Goal: Task Accomplishment & Management: Manage account settings

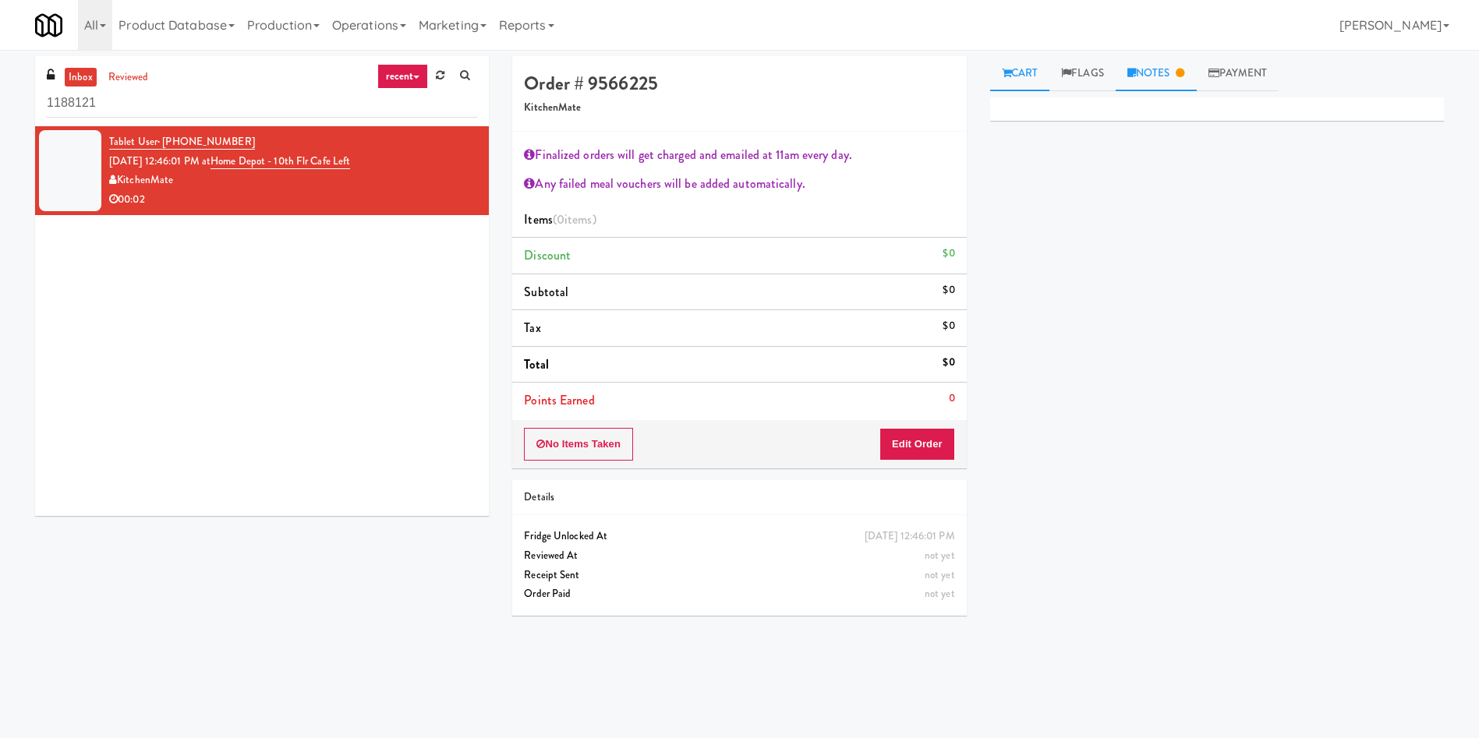
click at [1147, 86] on link "Notes" at bounding box center [1155, 73] width 81 height 35
click at [1023, 56] on link "Cart" at bounding box center [1020, 73] width 60 height 35
click at [907, 446] on button "Edit Order" at bounding box center [917, 444] width 76 height 33
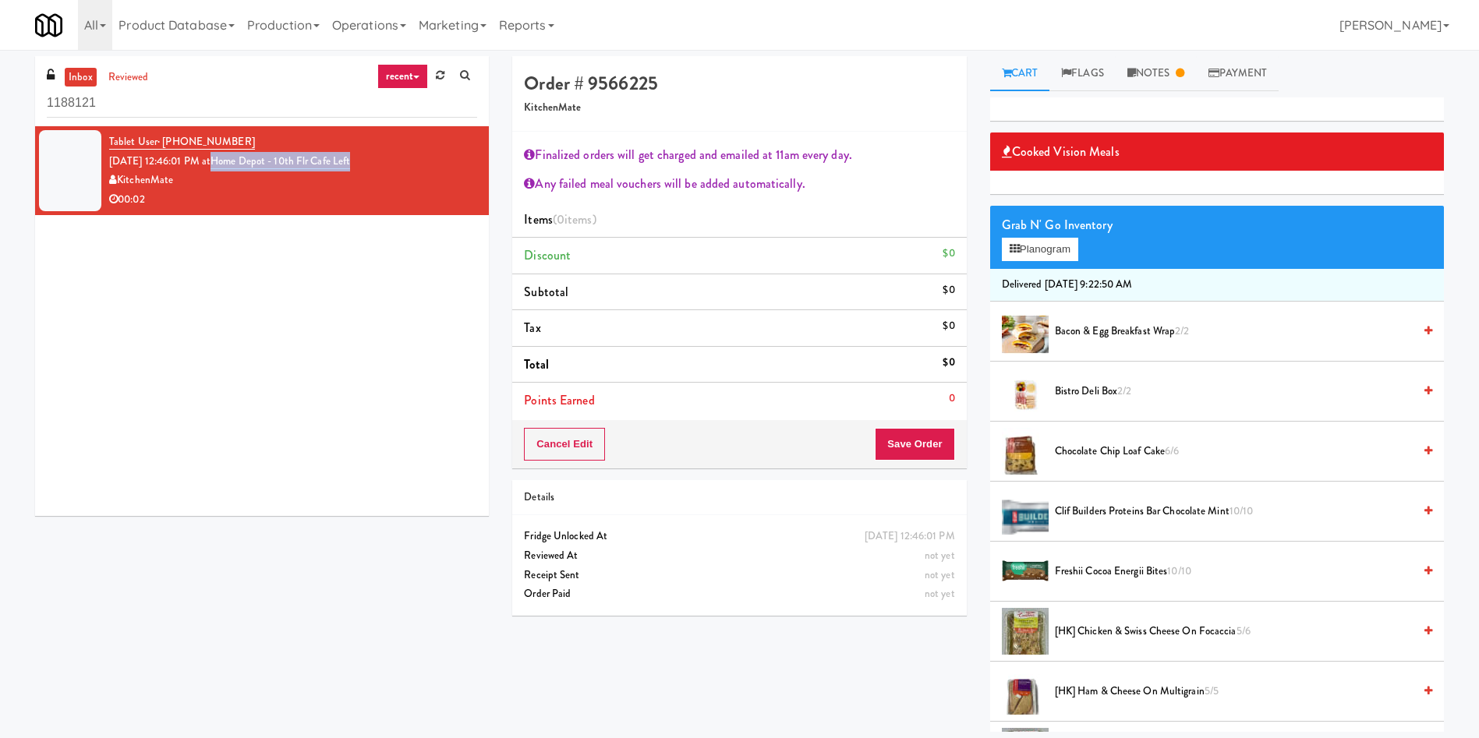
drag, startPoint x: 412, startPoint y: 164, endPoint x: 235, endPoint y: 158, distance: 177.0
click at [235, 158] on div "Tablet User · (647) 975-6840 [DATE] 12:46:01 PM at [GEOGRAPHIC_DATA] - 10th Flr…" at bounding box center [293, 171] width 368 height 76
copy link "Home Depot - 10th Flr Cafe Left"
click at [0, 96] on div "inbox reviewed recent all unclear take inventory issue suspicious failed recent…" at bounding box center [739, 394] width 1479 height 676
paste input "Home Depot - 10th Flr Cafe Left"
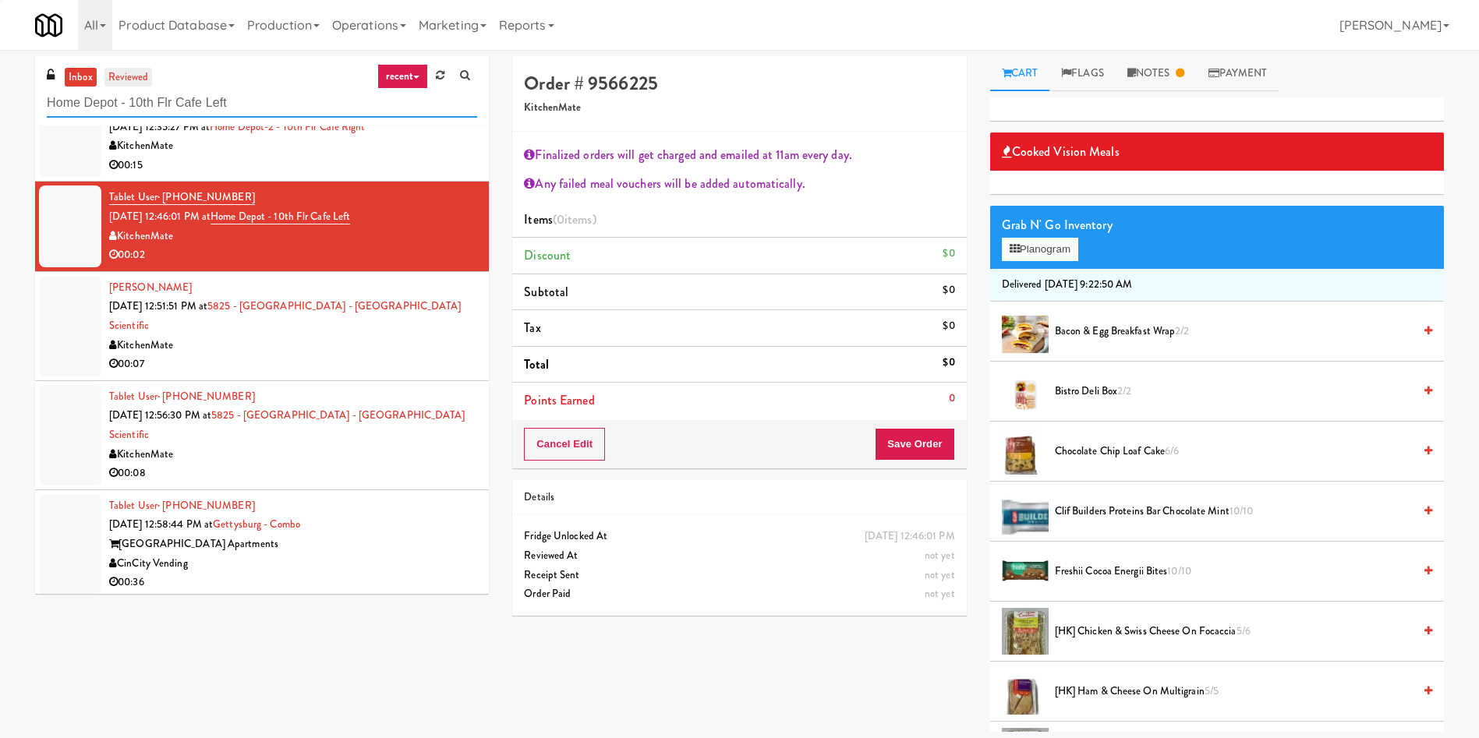
scroll to position [3126, 0]
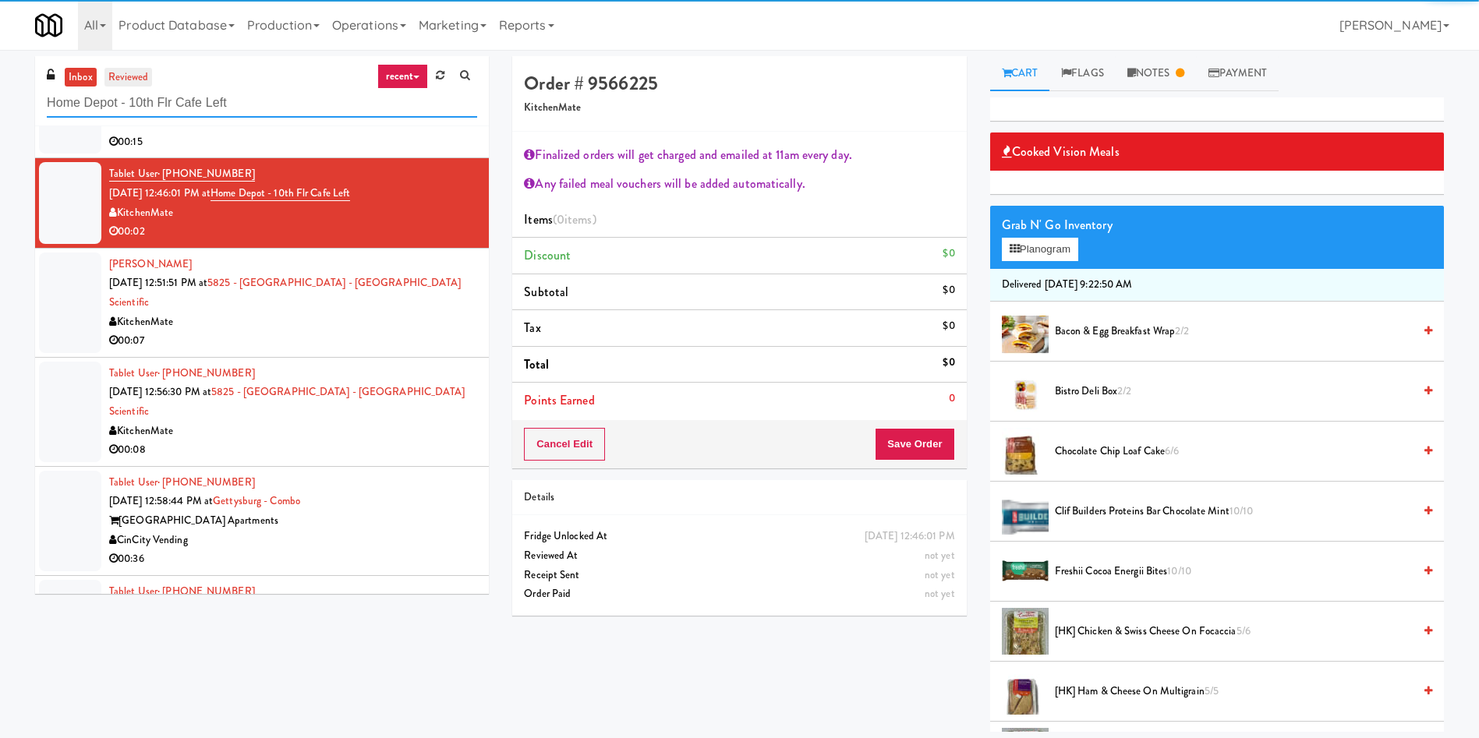
type input "Home Depot - 10th Flr Cafe Left"
click at [138, 73] on link "reviewed" at bounding box center [128, 77] width 48 height 19
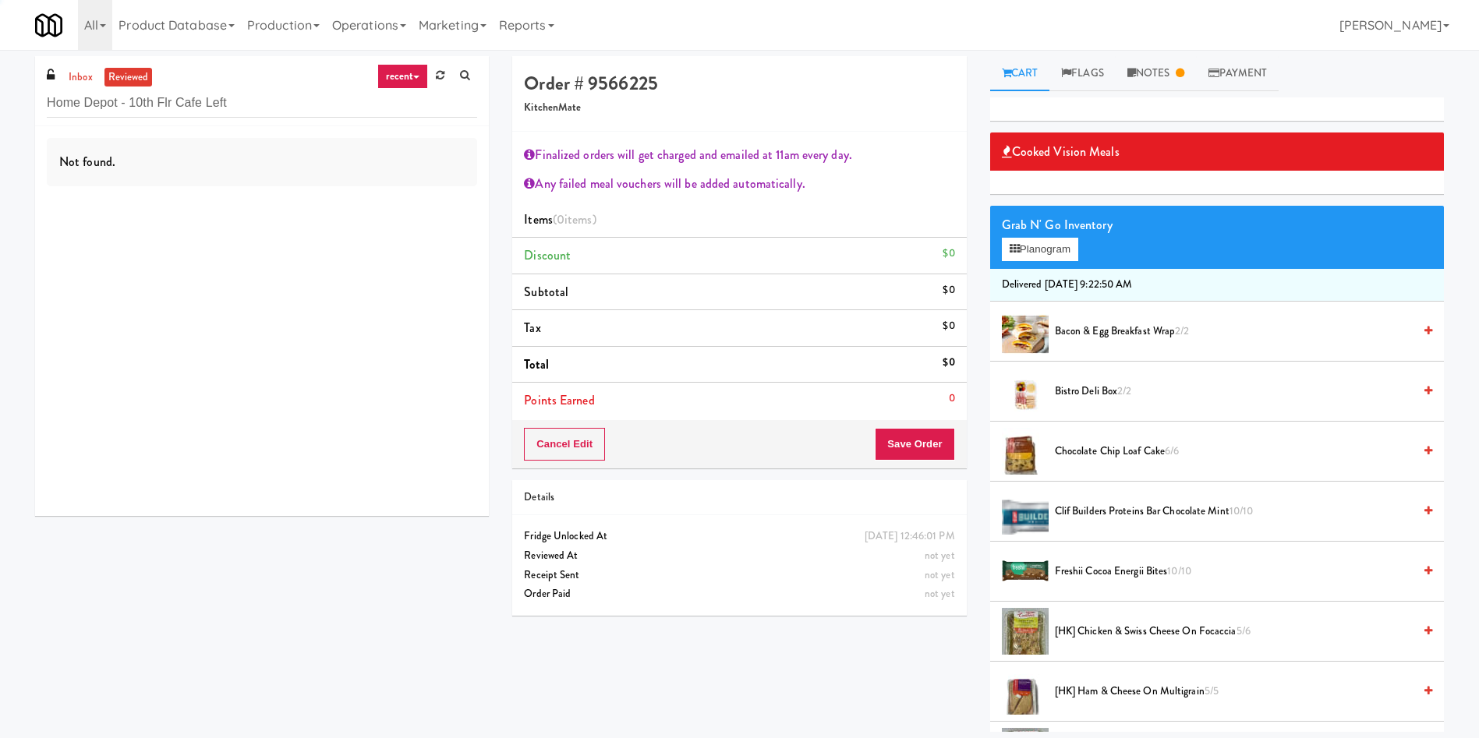
scroll to position [0, 0]
click at [138, 73] on link "reviewed" at bounding box center [128, 77] width 48 height 19
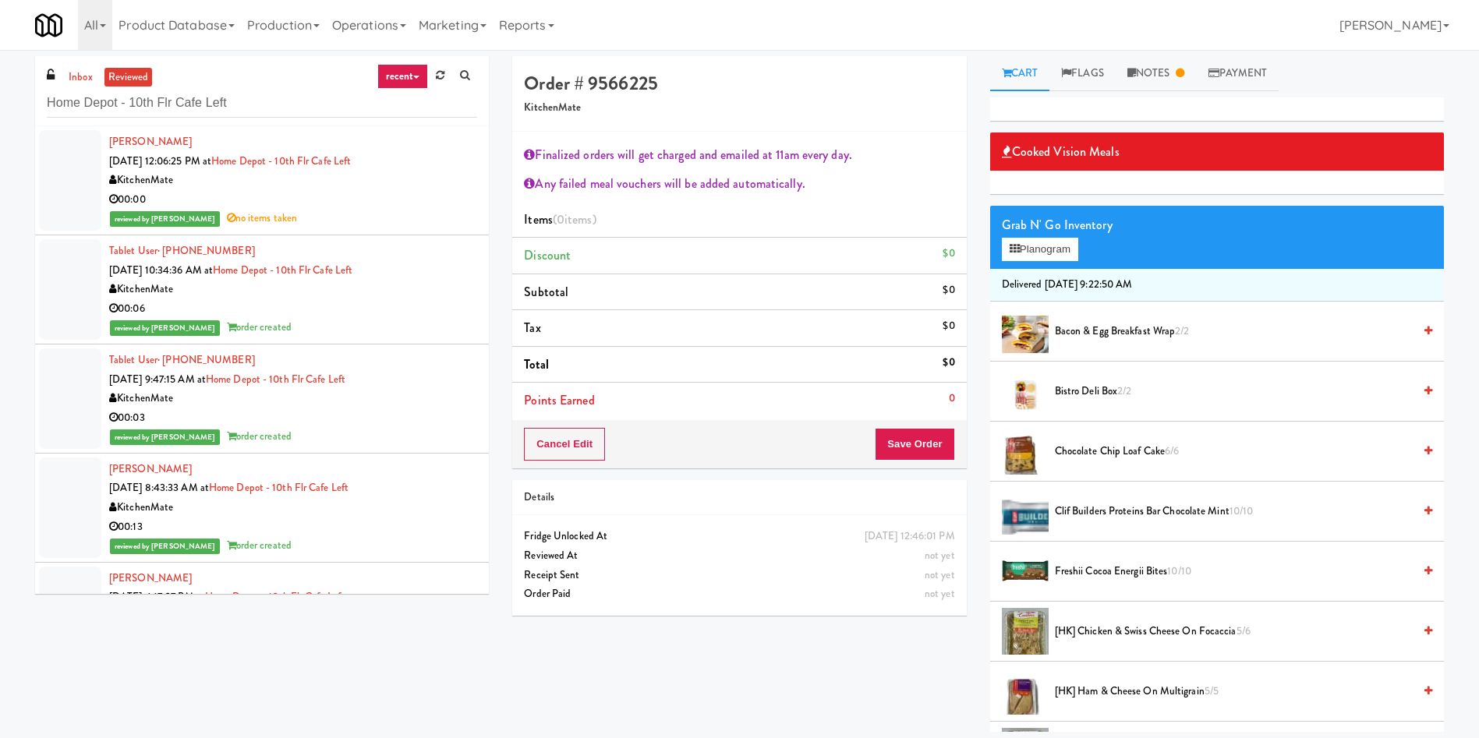
click at [55, 189] on div at bounding box center [70, 180] width 62 height 101
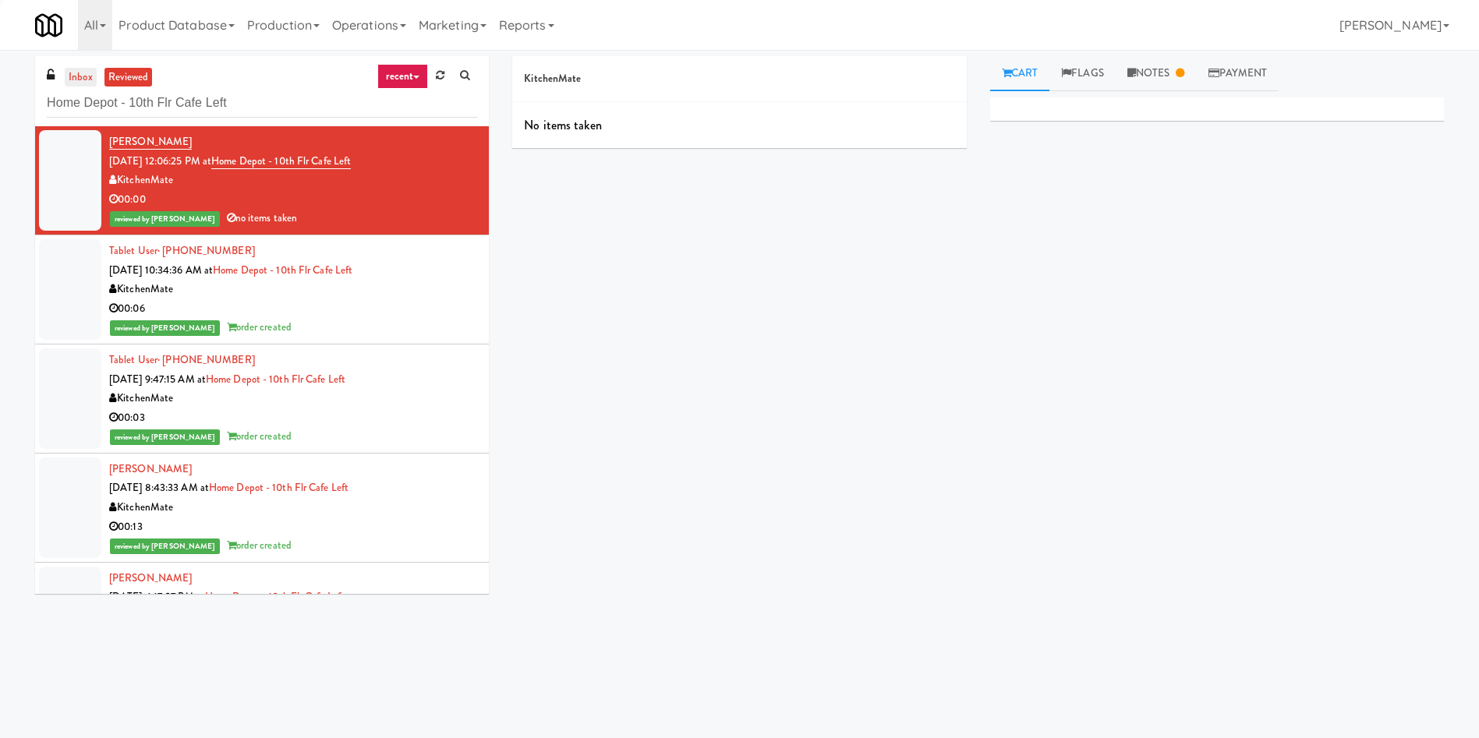
click at [76, 73] on link "inbox" at bounding box center [81, 77] width 32 height 19
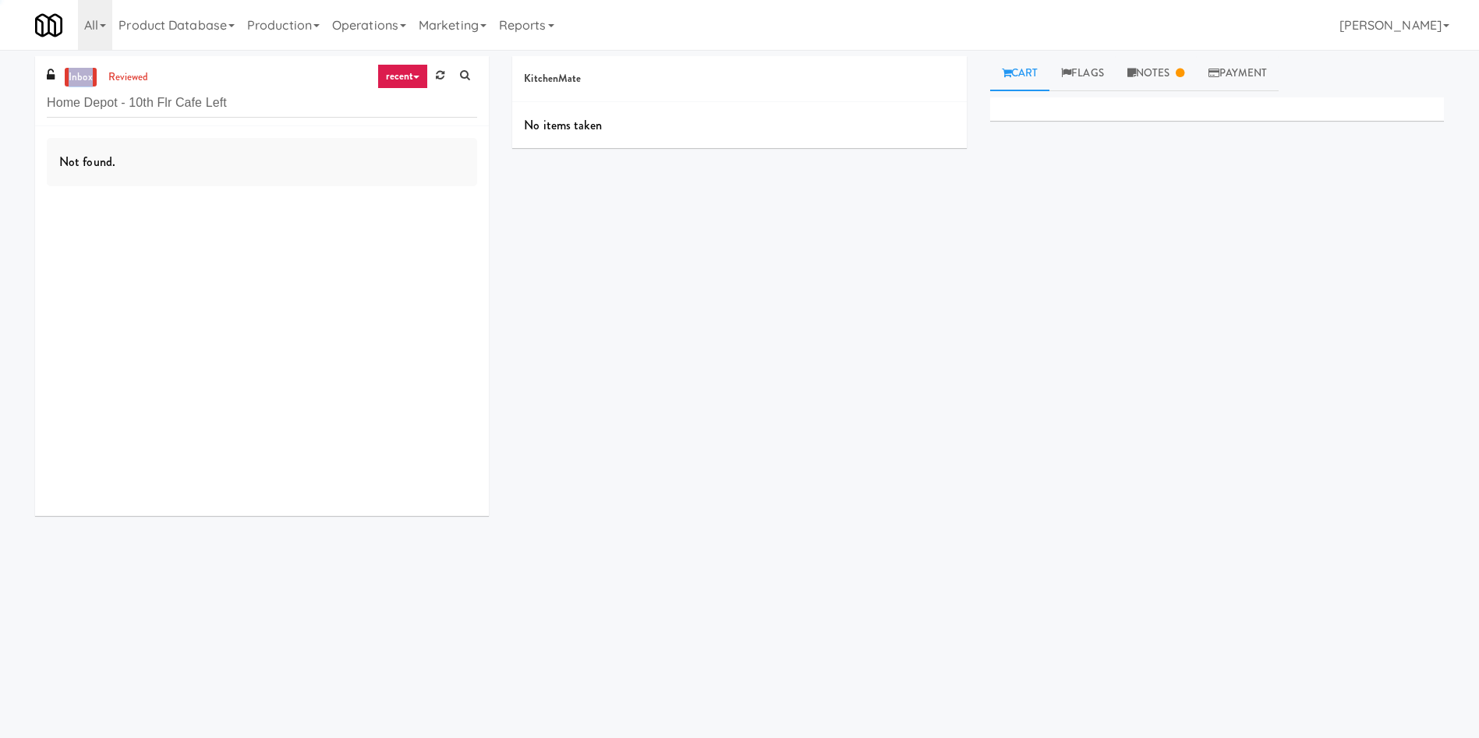
click at [76, 73] on link "inbox" at bounding box center [81, 77] width 32 height 19
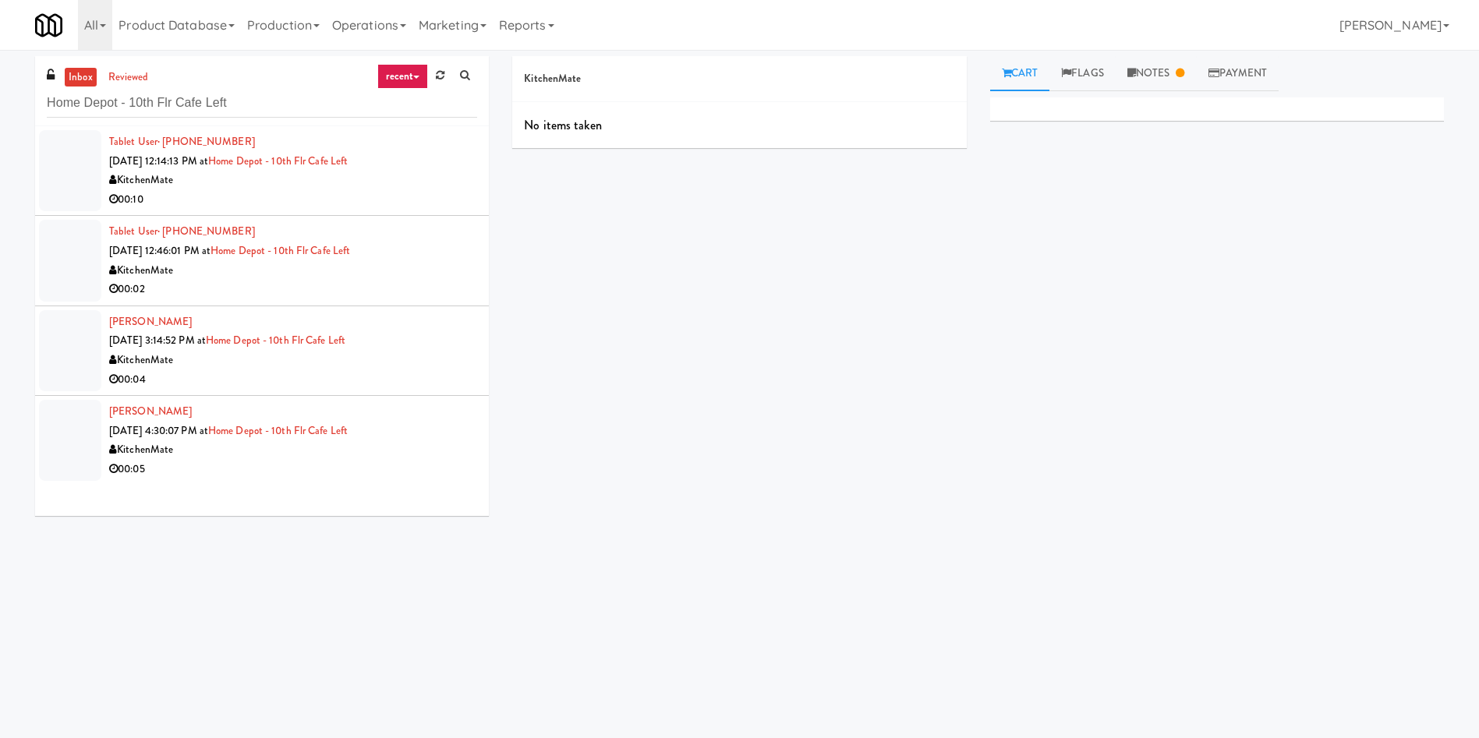
click at [80, 162] on div at bounding box center [70, 170] width 62 height 81
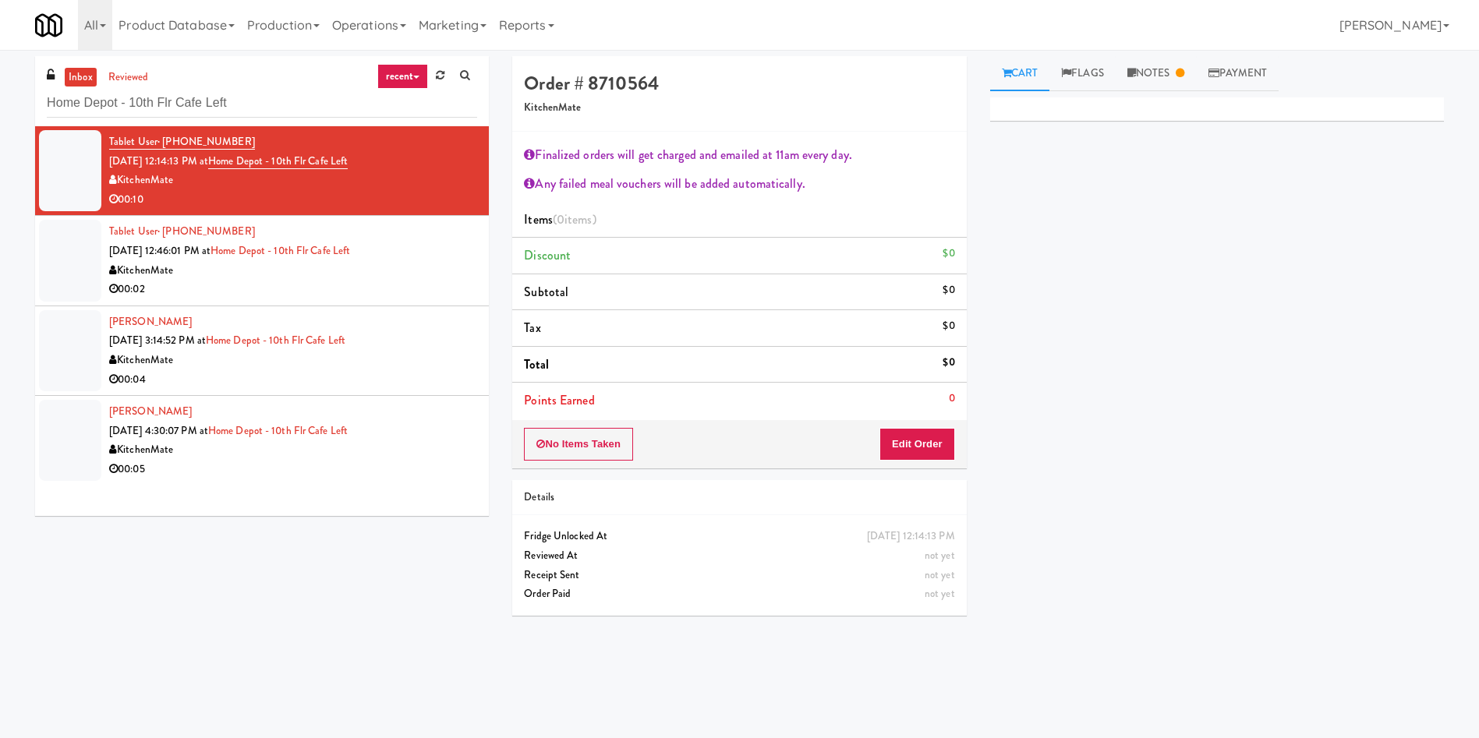
click at [73, 256] on div at bounding box center [70, 260] width 62 height 81
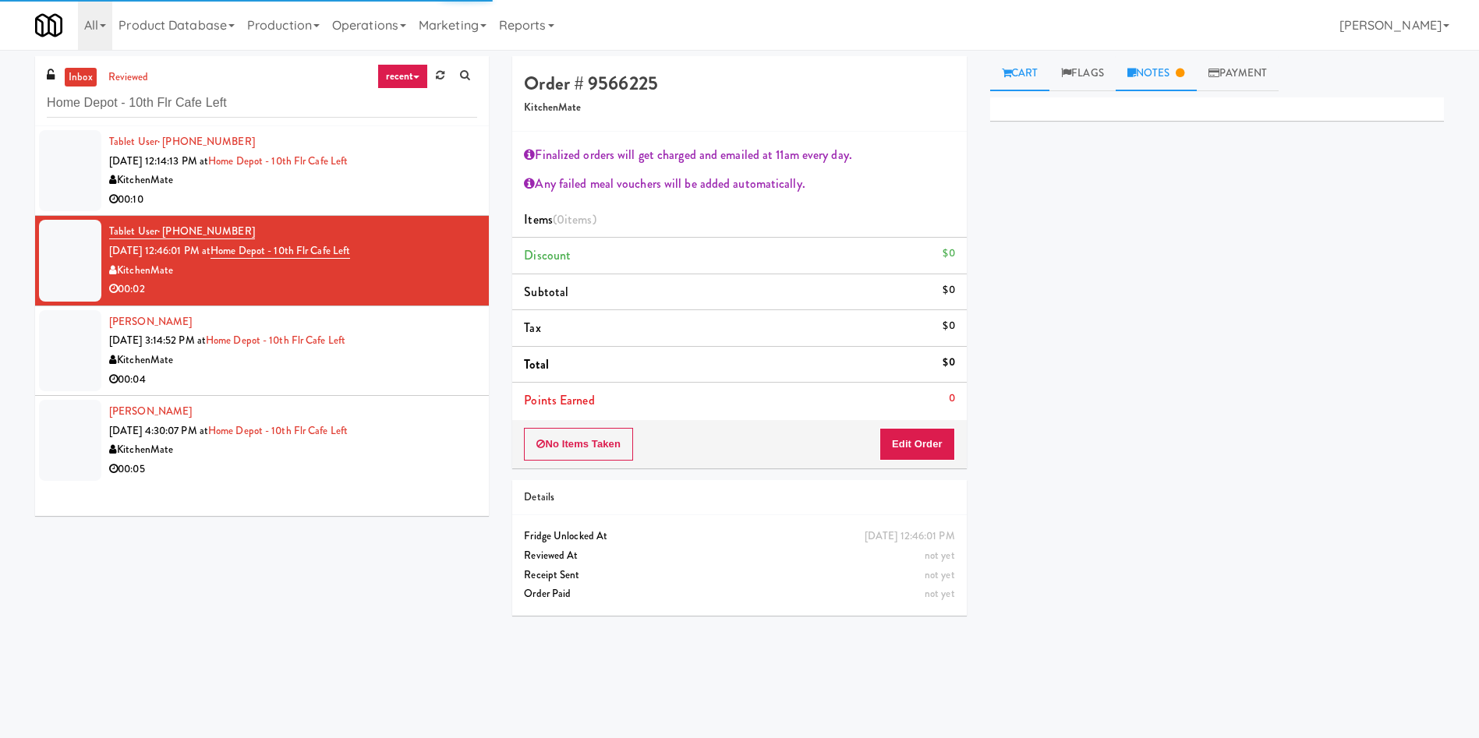
click at [1190, 65] on link "Notes" at bounding box center [1155, 73] width 81 height 35
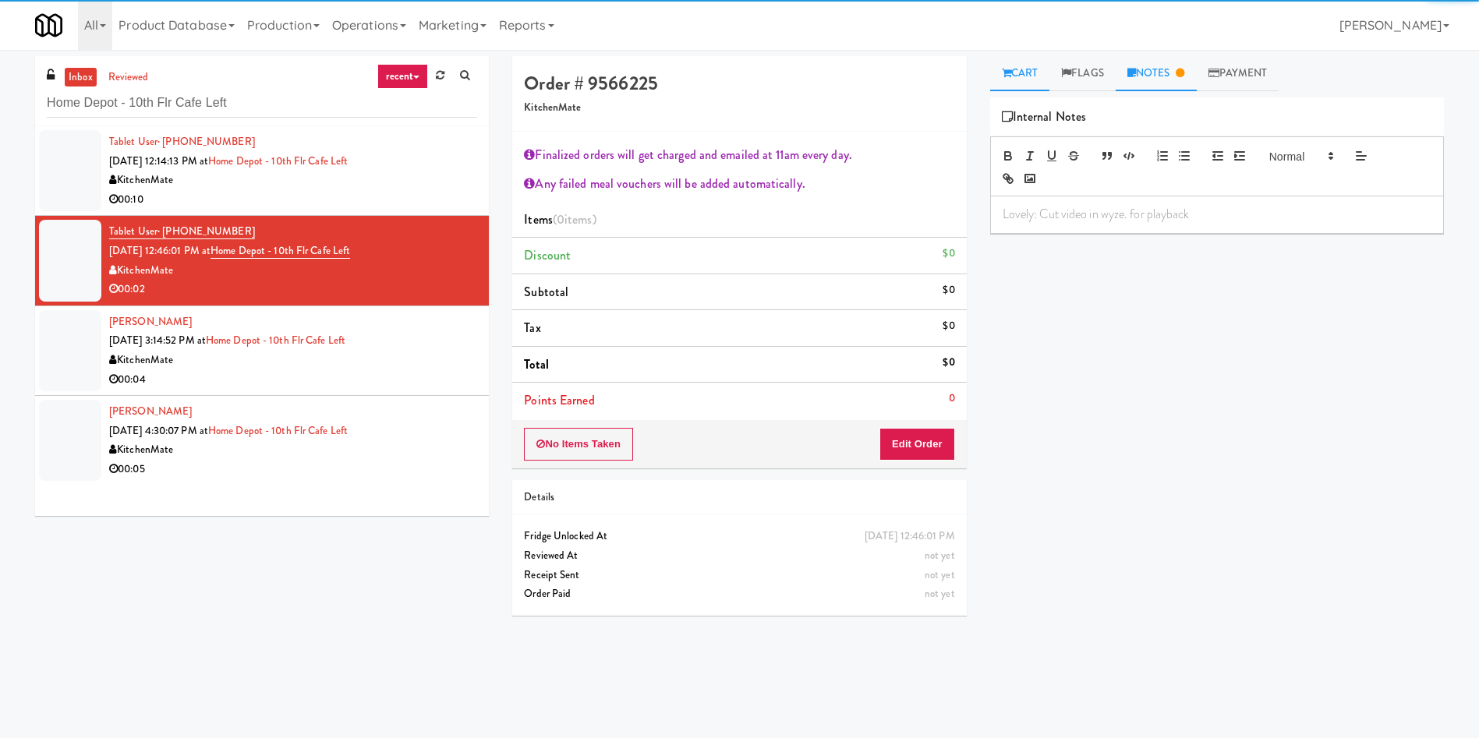
click at [1023, 65] on link "Cart" at bounding box center [1020, 73] width 60 height 35
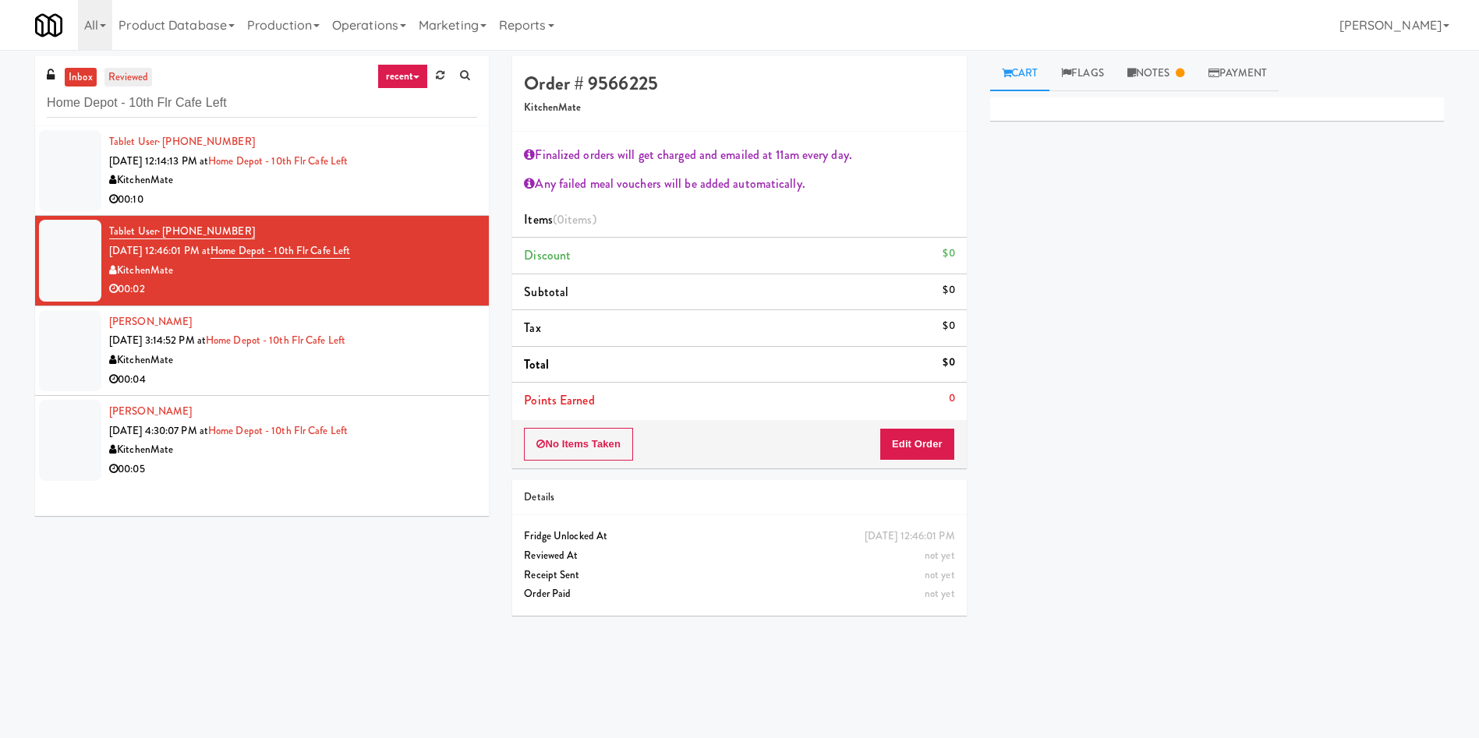
click at [136, 77] on link "reviewed" at bounding box center [128, 77] width 48 height 19
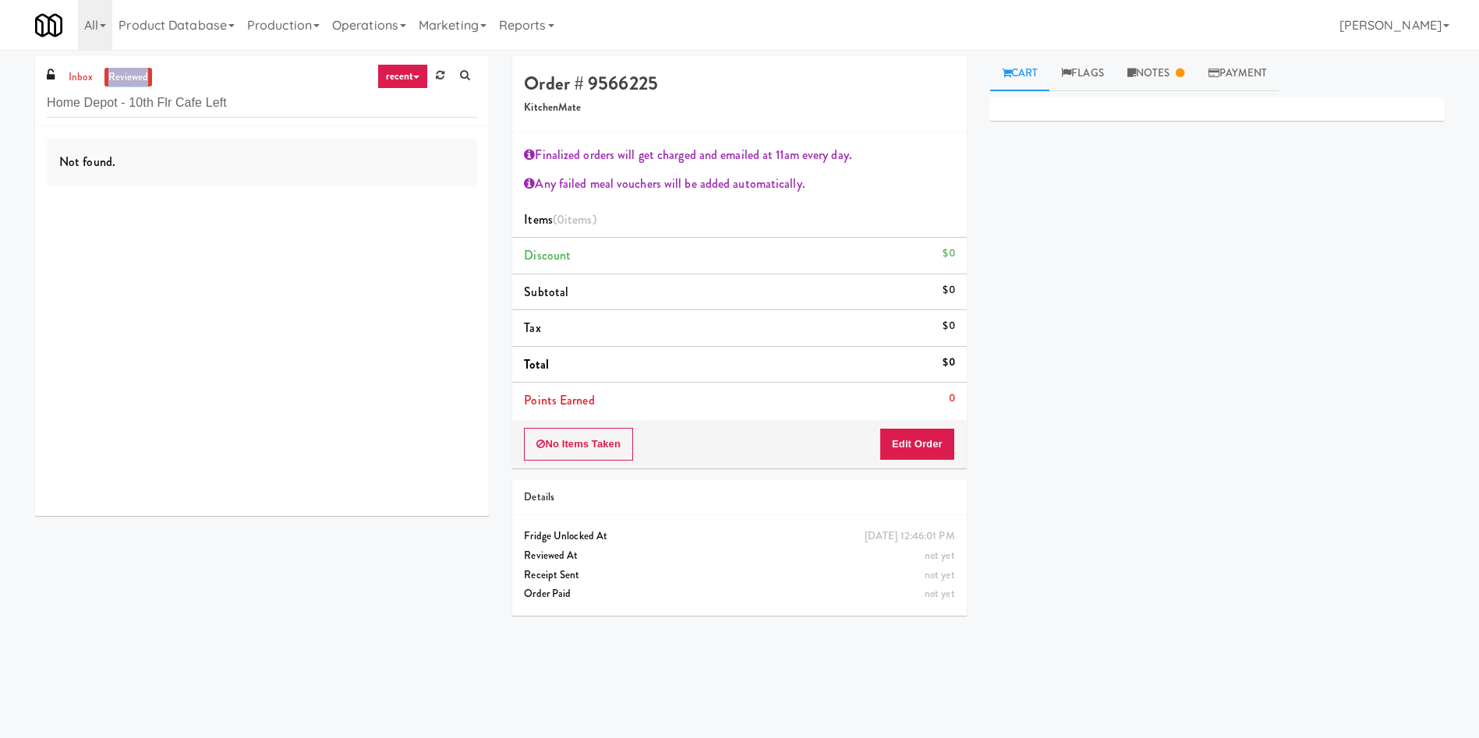
click at [136, 77] on link "reviewed" at bounding box center [128, 77] width 48 height 19
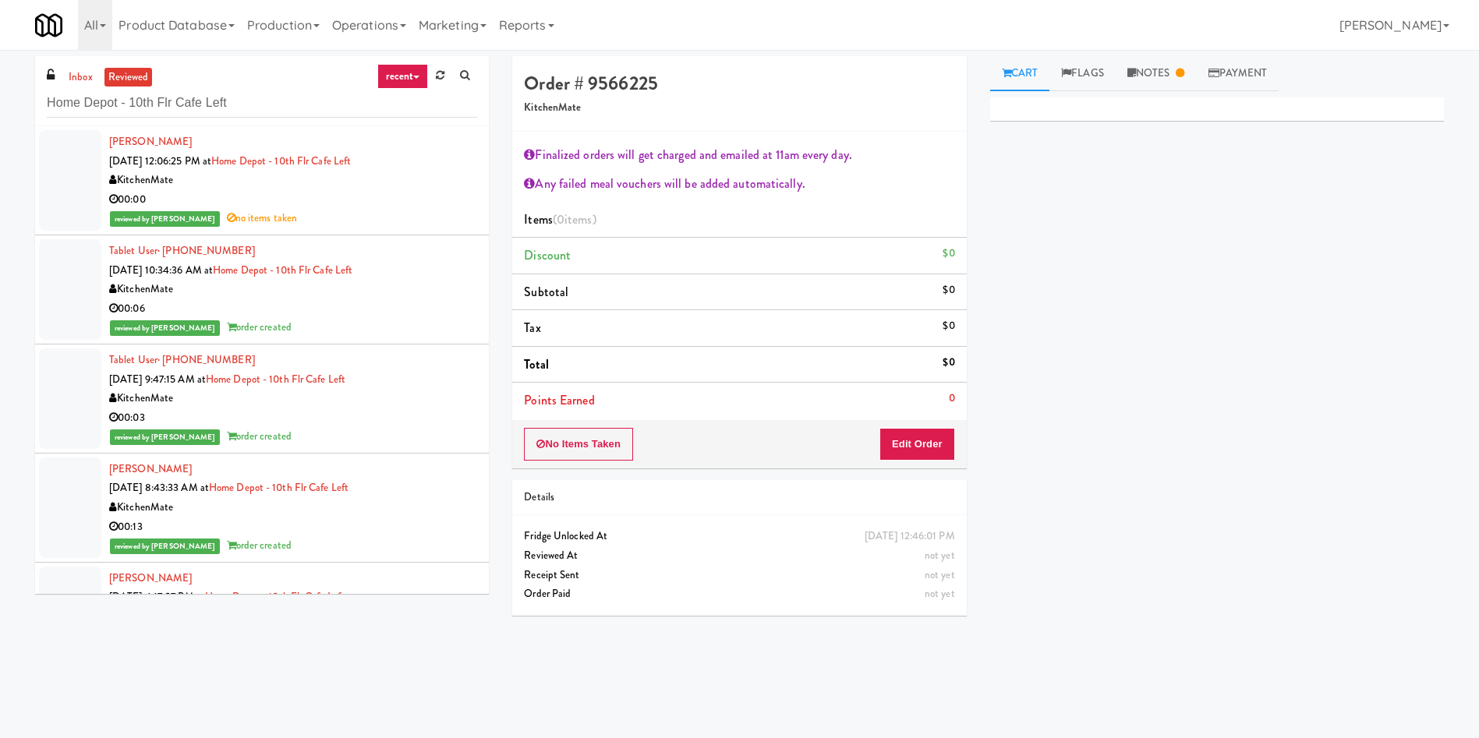
click at [86, 136] on div at bounding box center [70, 180] width 62 height 101
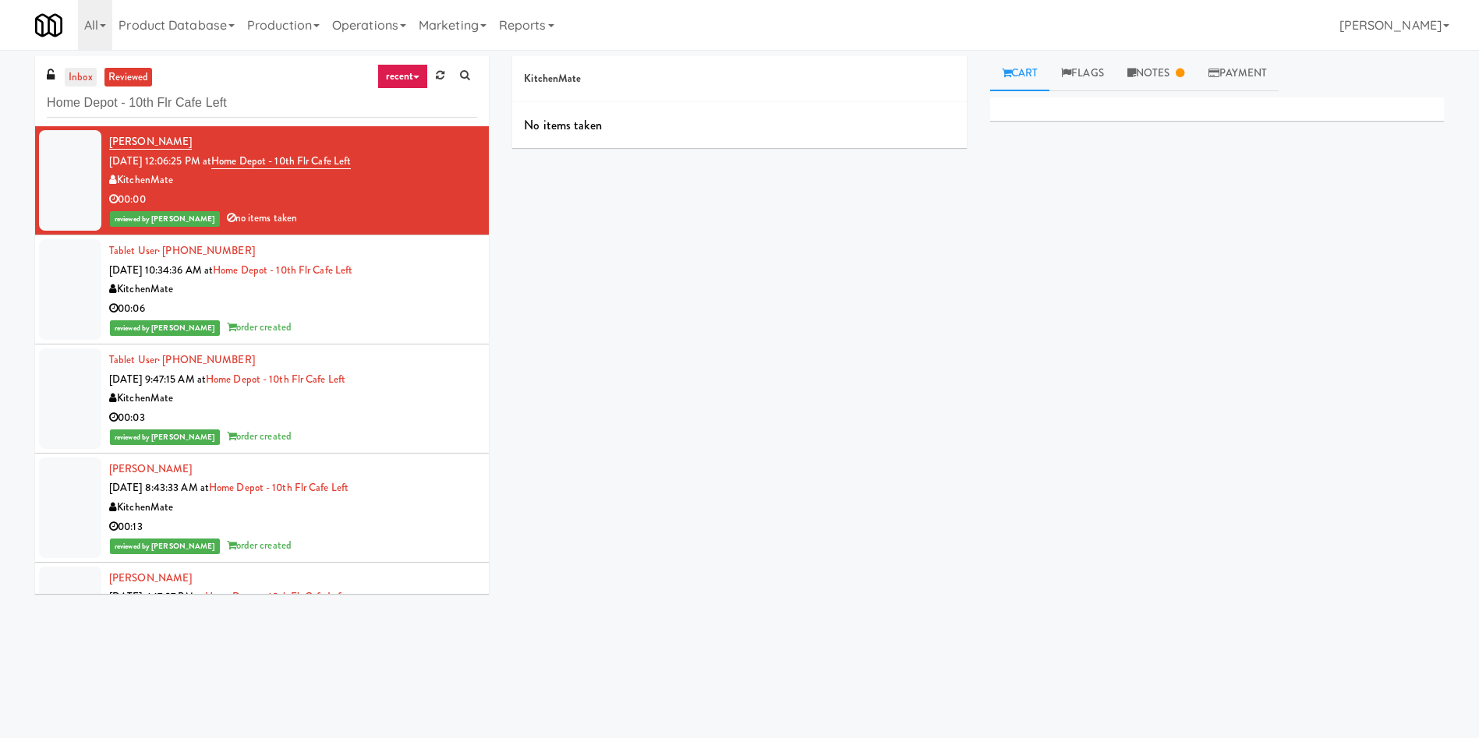
click at [79, 73] on link "inbox" at bounding box center [81, 77] width 32 height 19
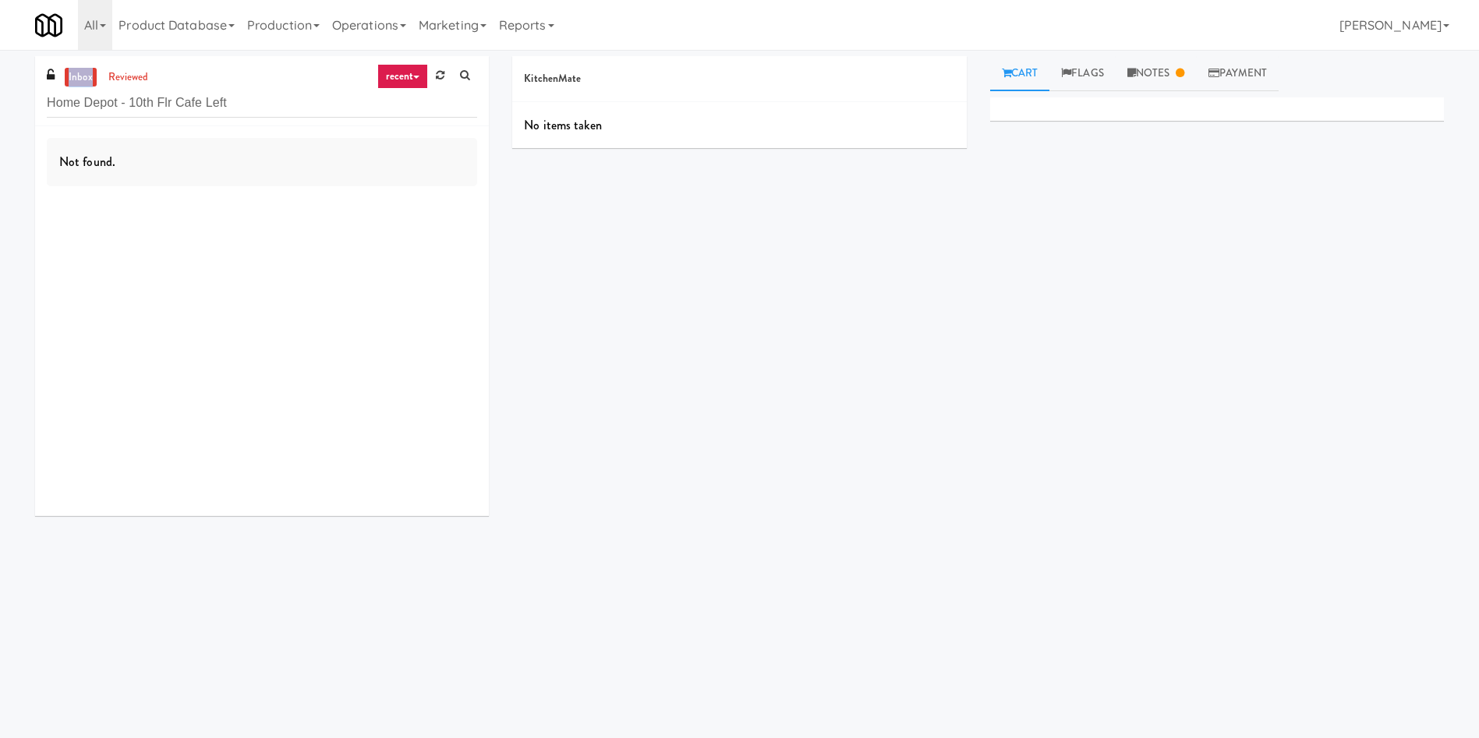
click at [79, 73] on link "inbox" at bounding box center [81, 77] width 32 height 19
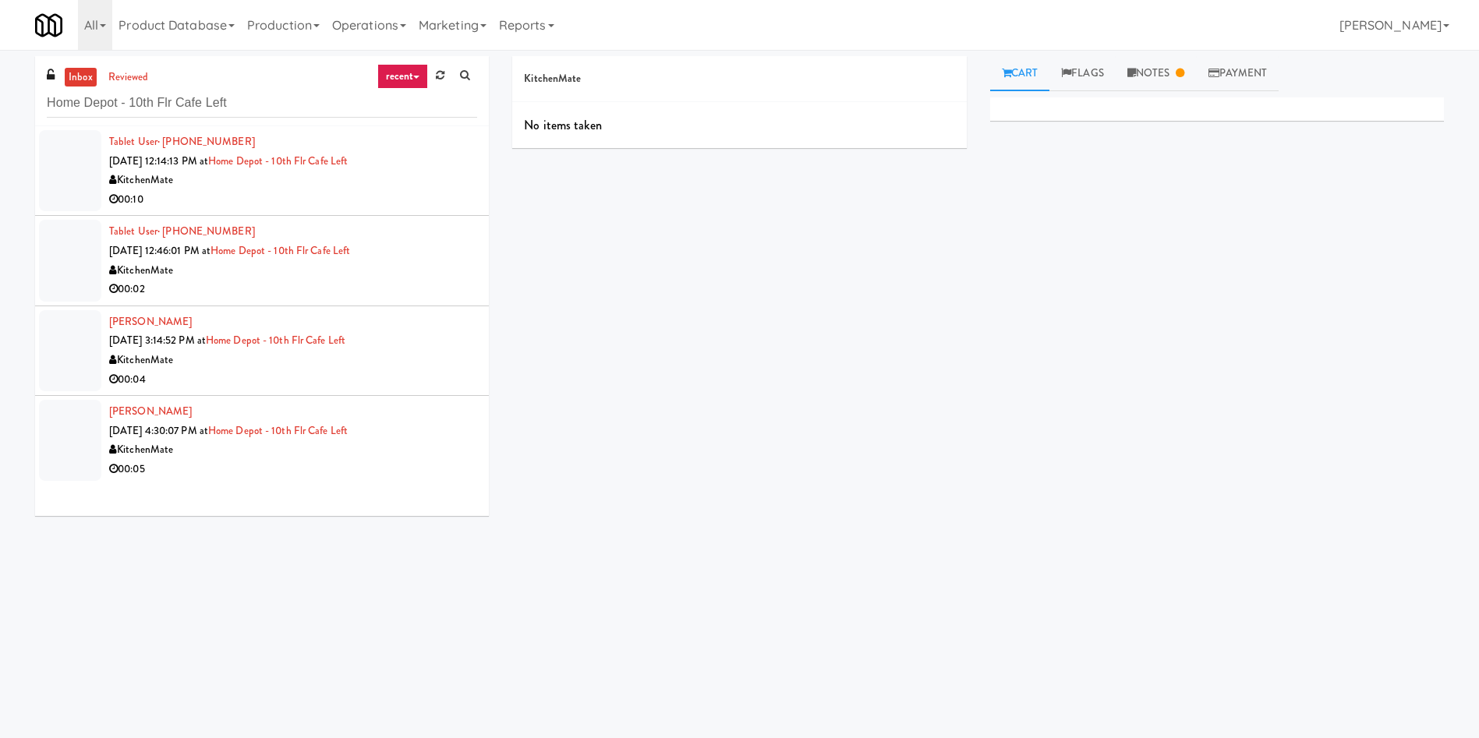
click at [61, 248] on div at bounding box center [70, 260] width 62 height 81
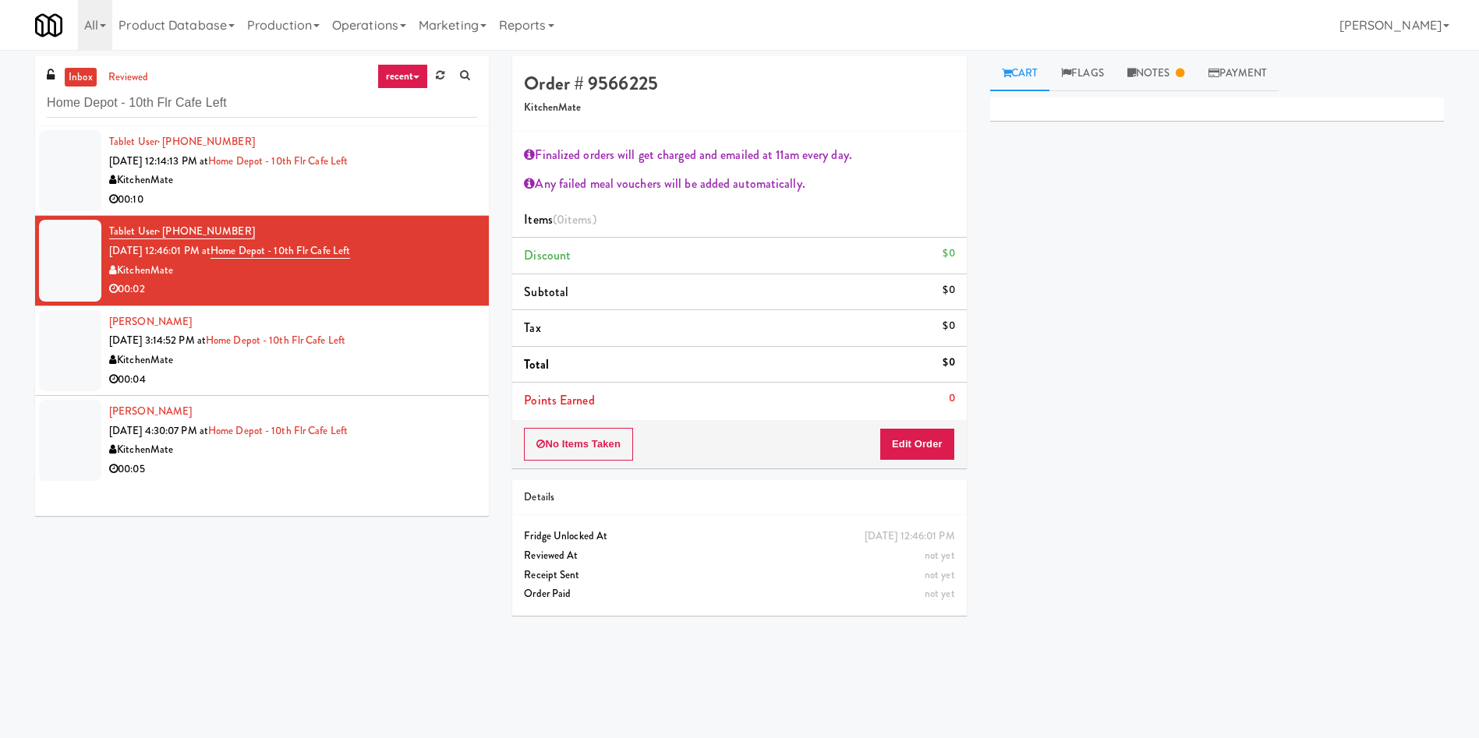
click at [1020, 90] on link "Cart" at bounding box center [1020, 73] width 60 height 35
click at [919, 445] on button "Edit Order" at bounding box center [917, 444] width 76 height 33
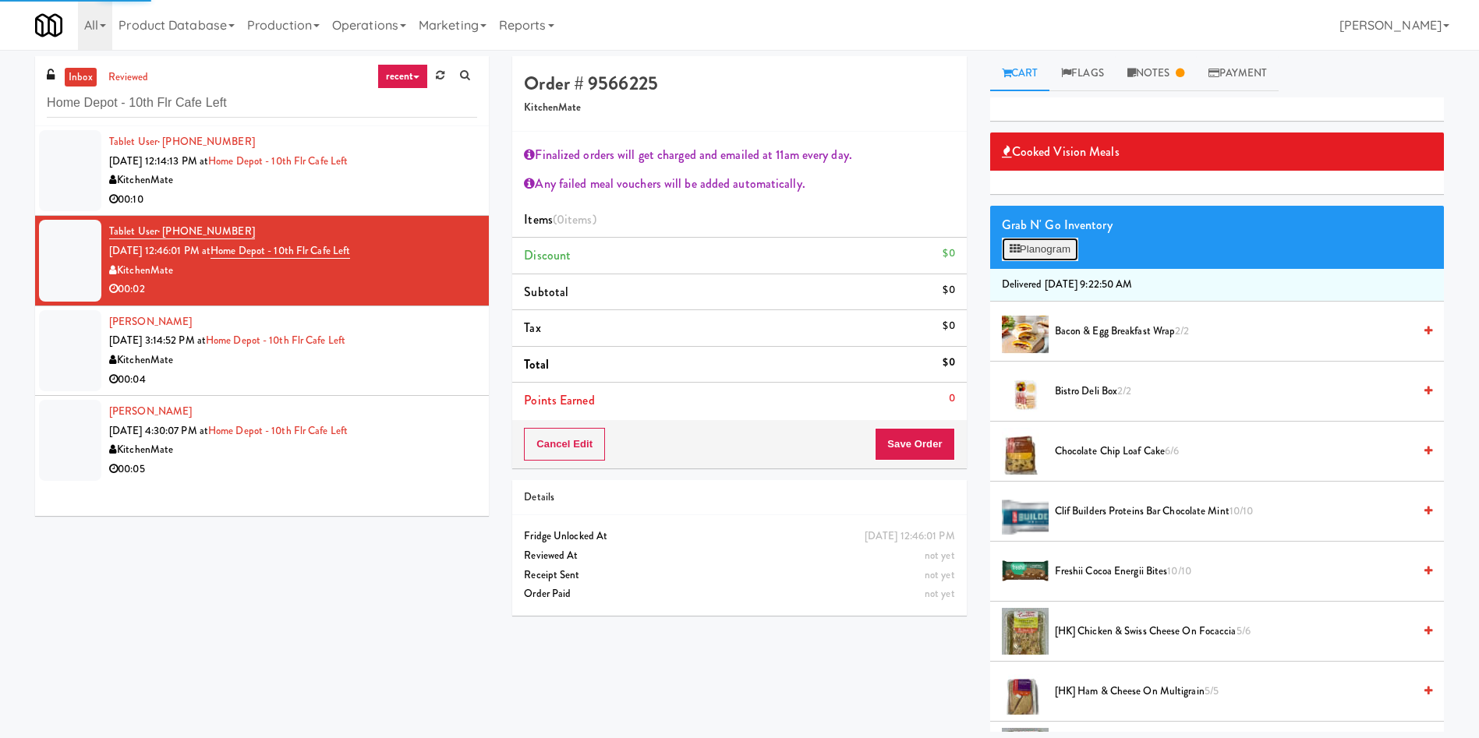
click at [1040, 252] on button "Planogram" at bounding box center [1040, 249] width 76 height 23
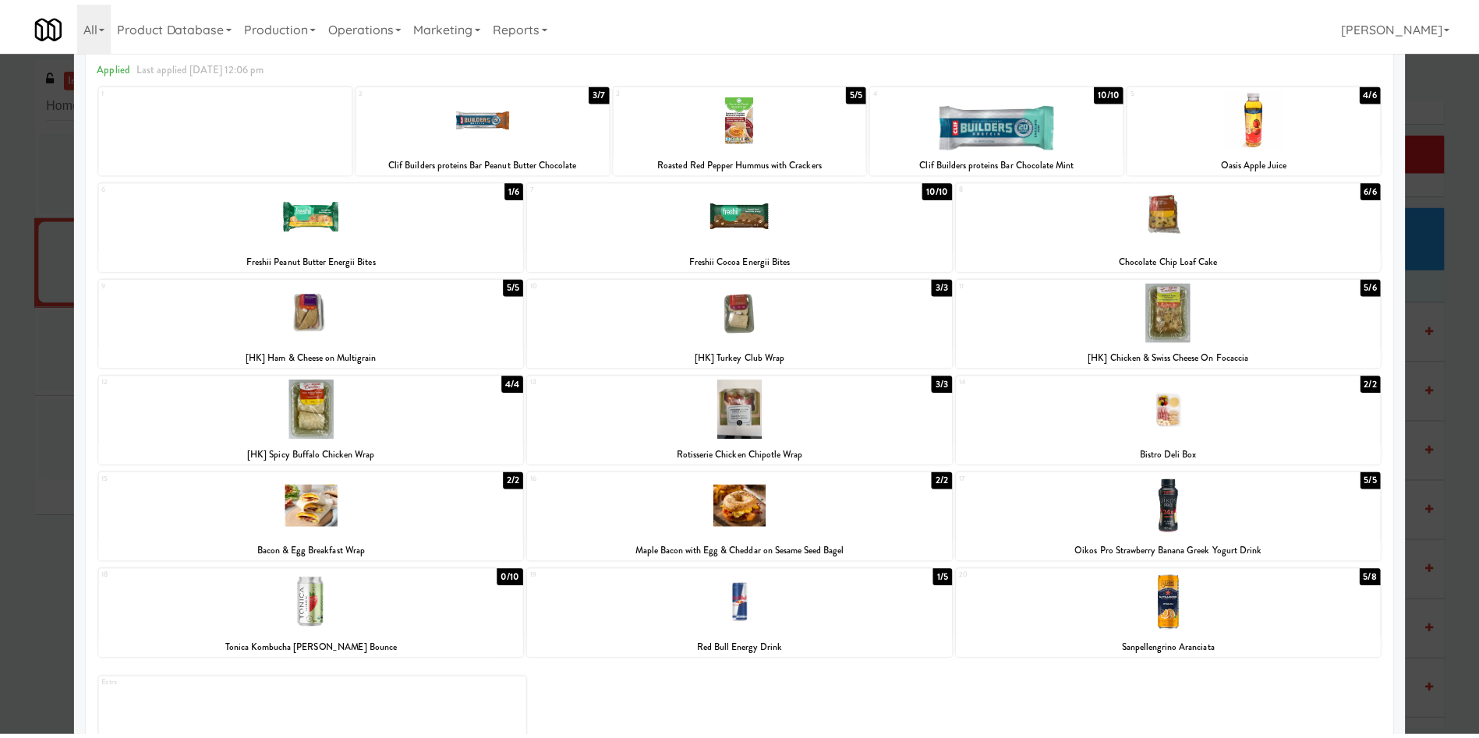
scroll to position [125, 0]
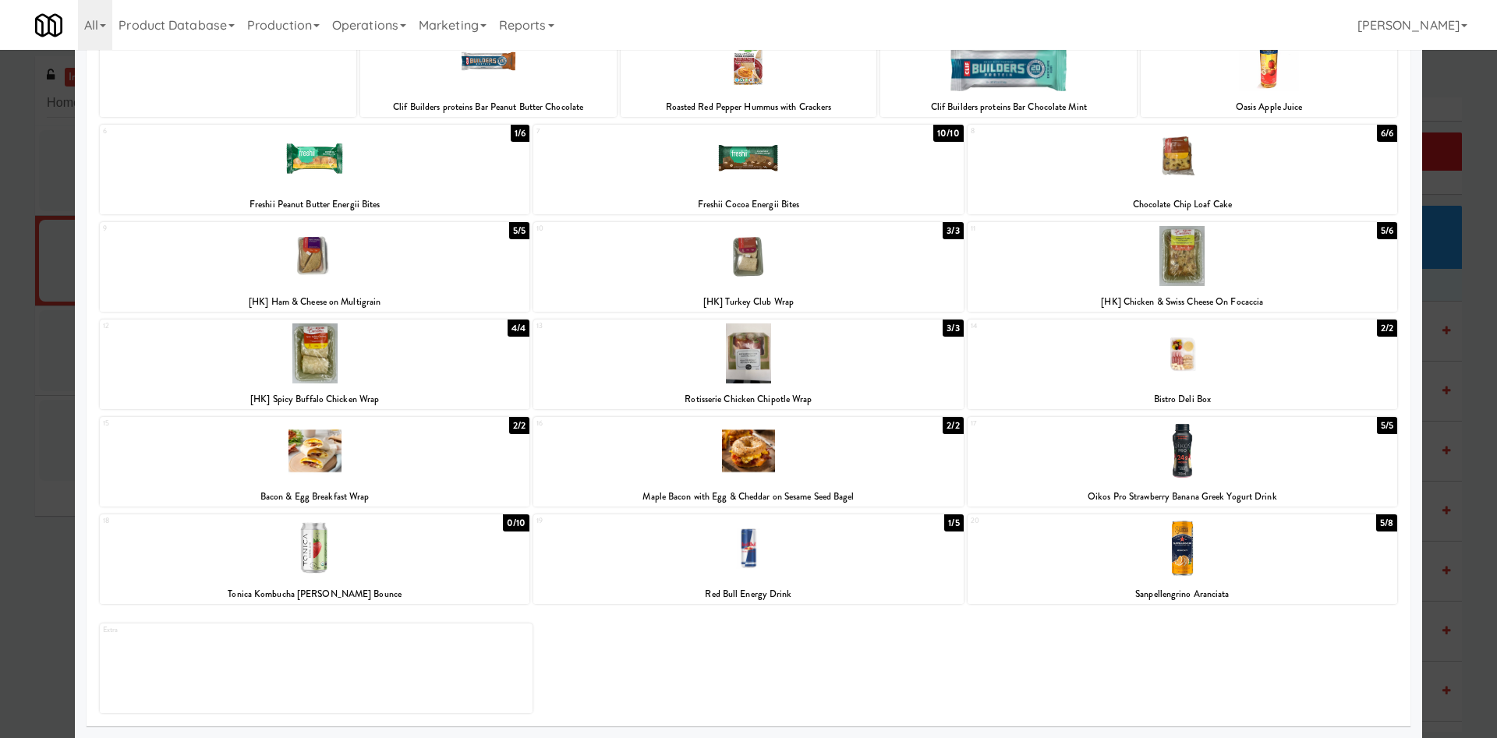
click at [1139, 528] on div at bounding box center [1181, 548] width 429 height 60
click at [9, 674] on div at bounding box center [748, 369] width 1497 height 738
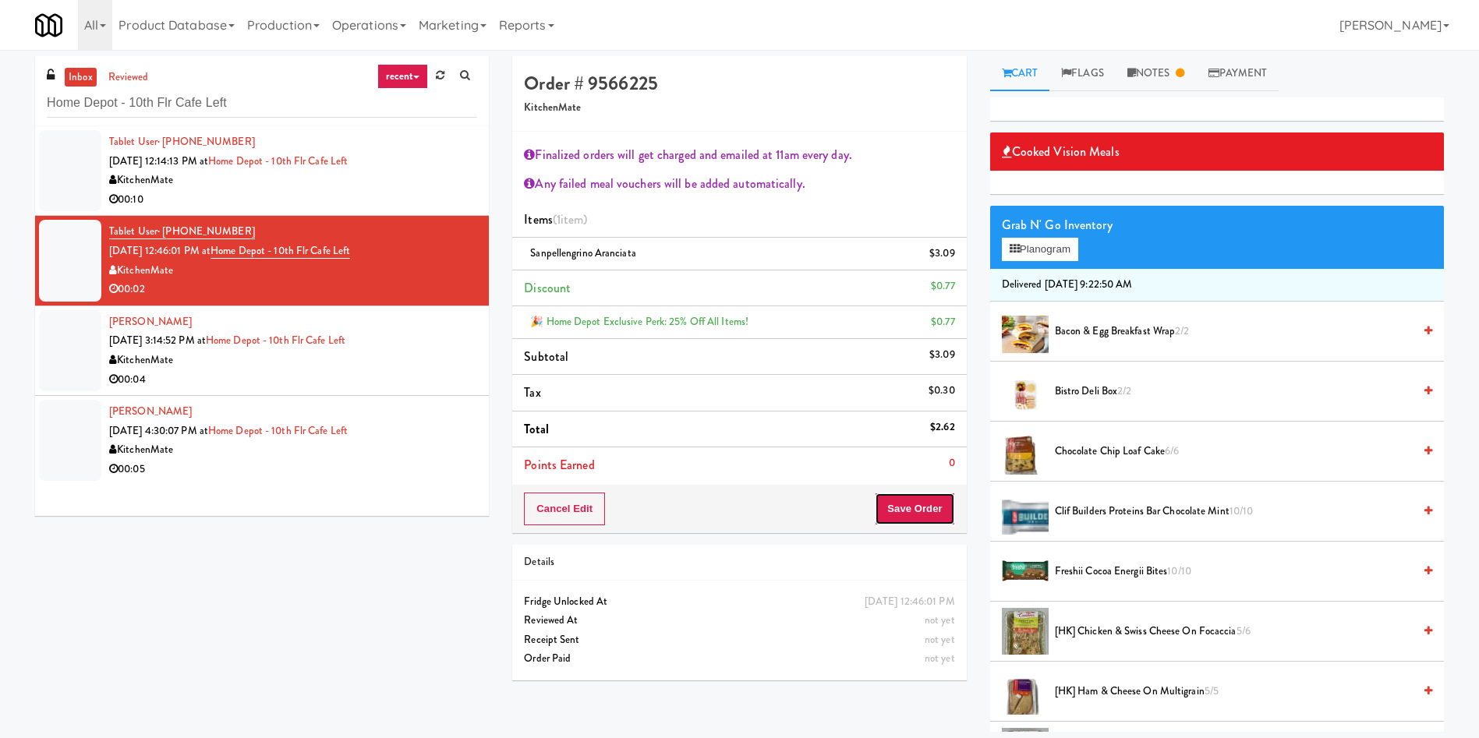
click at [917, 501] on button "Save Order" at bounding box center [915, 509] width 80 height 33
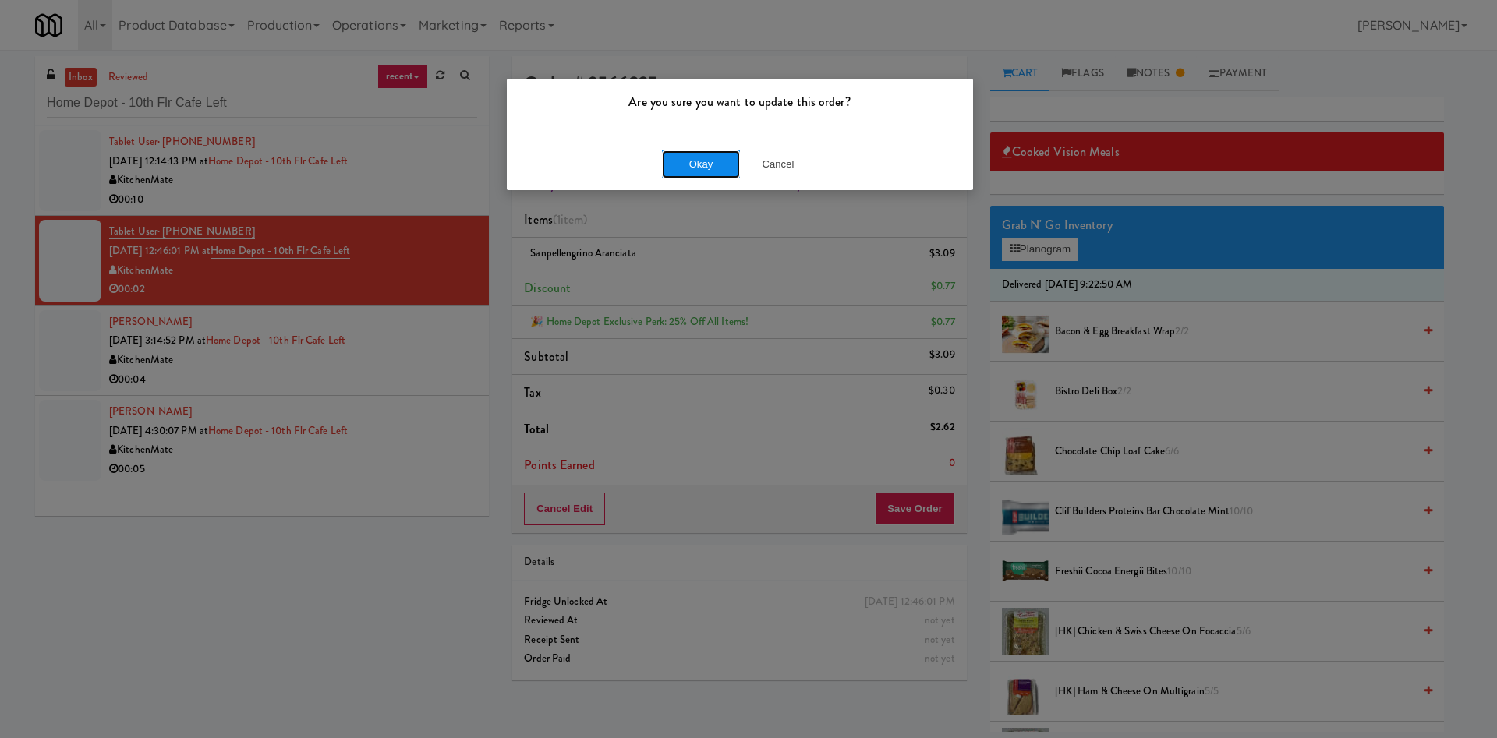
click at [719, 154] on button "Okay" at bounding box center [701, 164] width 78 height 28
